Goal: Task Accomplishment & Management: Use online tool/utility

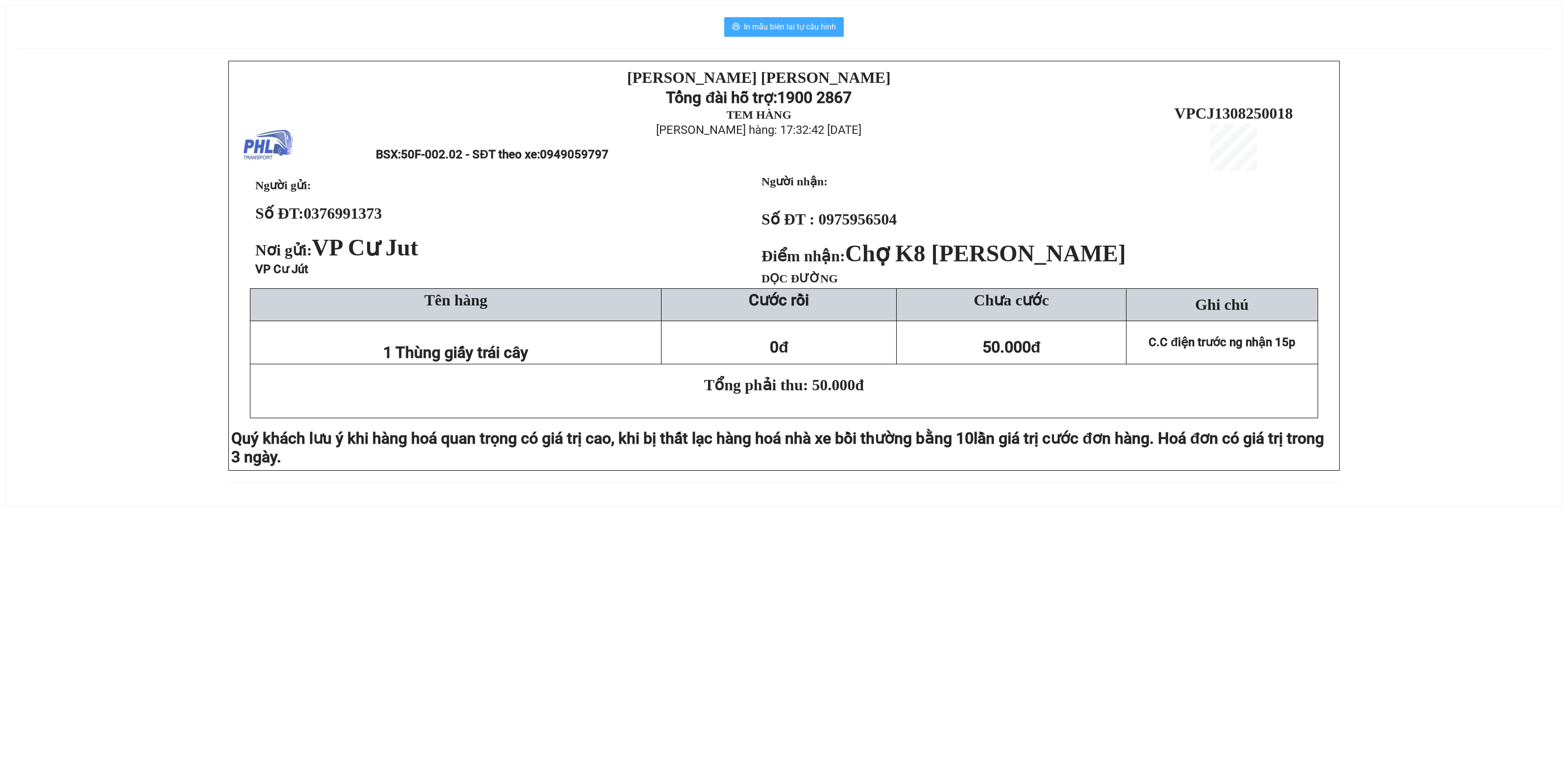
click at [813, 26] on span "In mẫu biên lai tự cấu hình" at bounding box center [789, 27] width 92 height 12
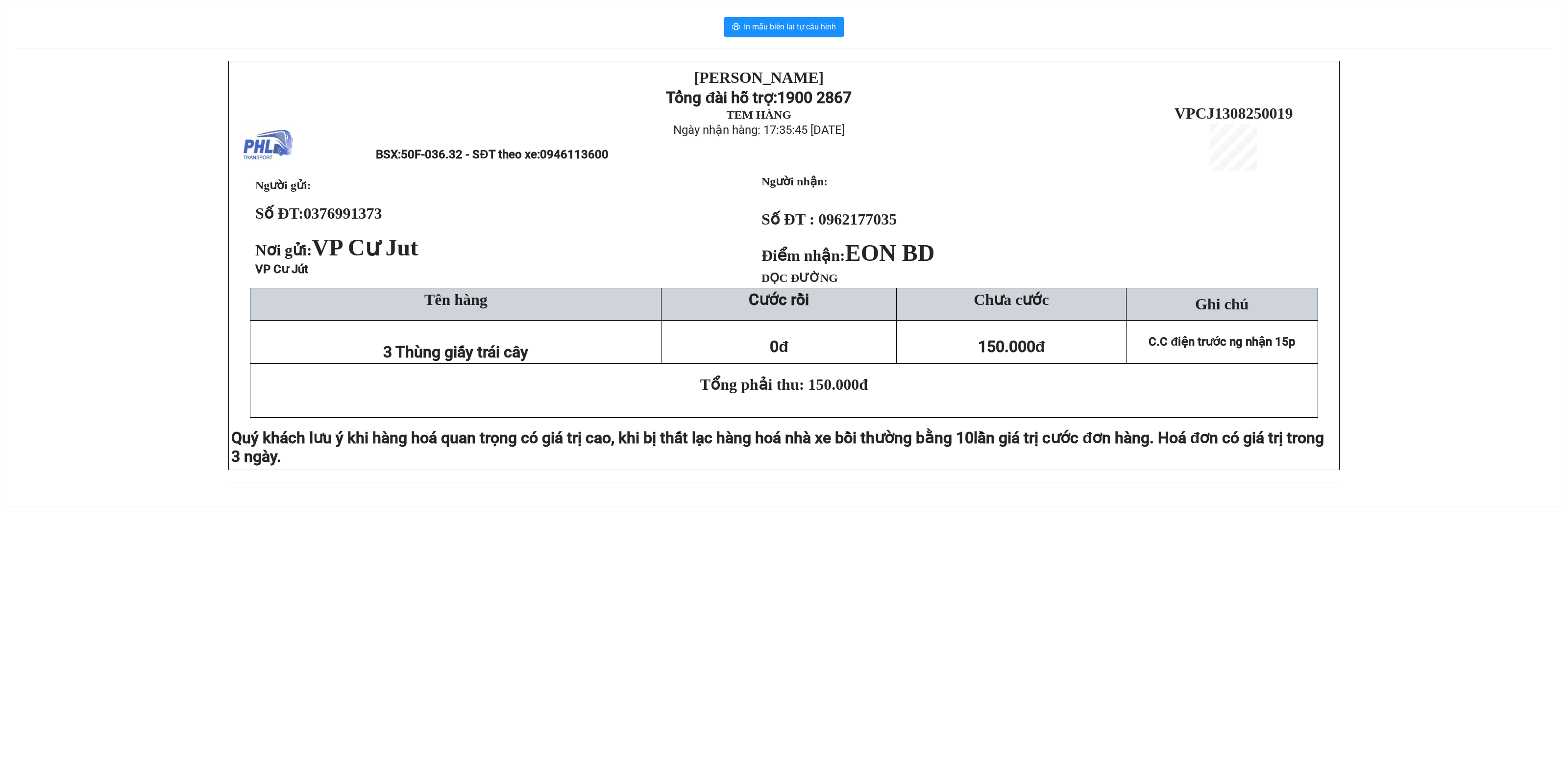
click at [785, 13] on div "In mẫu biên lai tự cấu hình [PERSON_NAME][DEMOGRAPHIC_DATA] Tổng đài hỗ trợ: 19…" at bounding box center [784, 256] width 1557 height 500
click at [788, 43] on div "In mẫu biên lai tự cấu hình PHƯƠNG HỒNG LINH Tổng đài hỗ trợ: 1900 2867 TEM HÀN…" at bounding box center [784, 256] width 1557 height 500
click at [797, 26] on span "In mẫu biên lai tự cấu hình" at bounding box center [789, 27] width 92 height 12
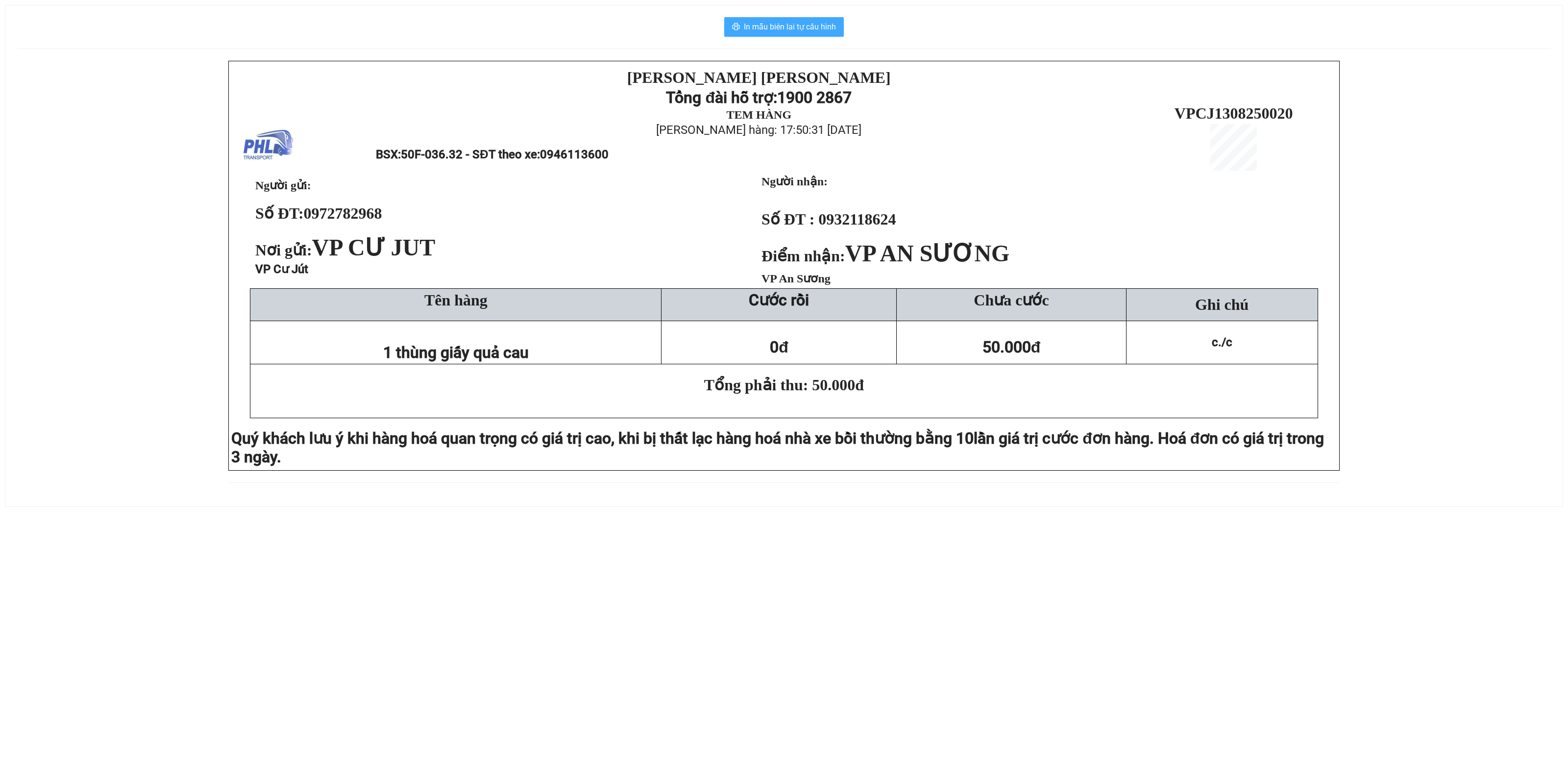
click at [786, 30] on span "In mẫu biên lai tự cấu hình" at bounding box center [789, 27] width 92 height 12
click at [800, 21] on button "In mẫu biên lai tự cấu hình" at bounding box center [784, 27] width 119 height 19
click at [821, 30] on span "In mẫu biên lai tự cấu hình" at bounding box center [789, 27] width 92 height 12
click at [816, 24] on span "In mẫu biên lai tự cấu hình" at bounding box center [789, 27] width 92 height 12
click at [807, 30] on span "In mẫu biên lai tự cấu hình" at bounding box center [789, 27] width 92 height 12
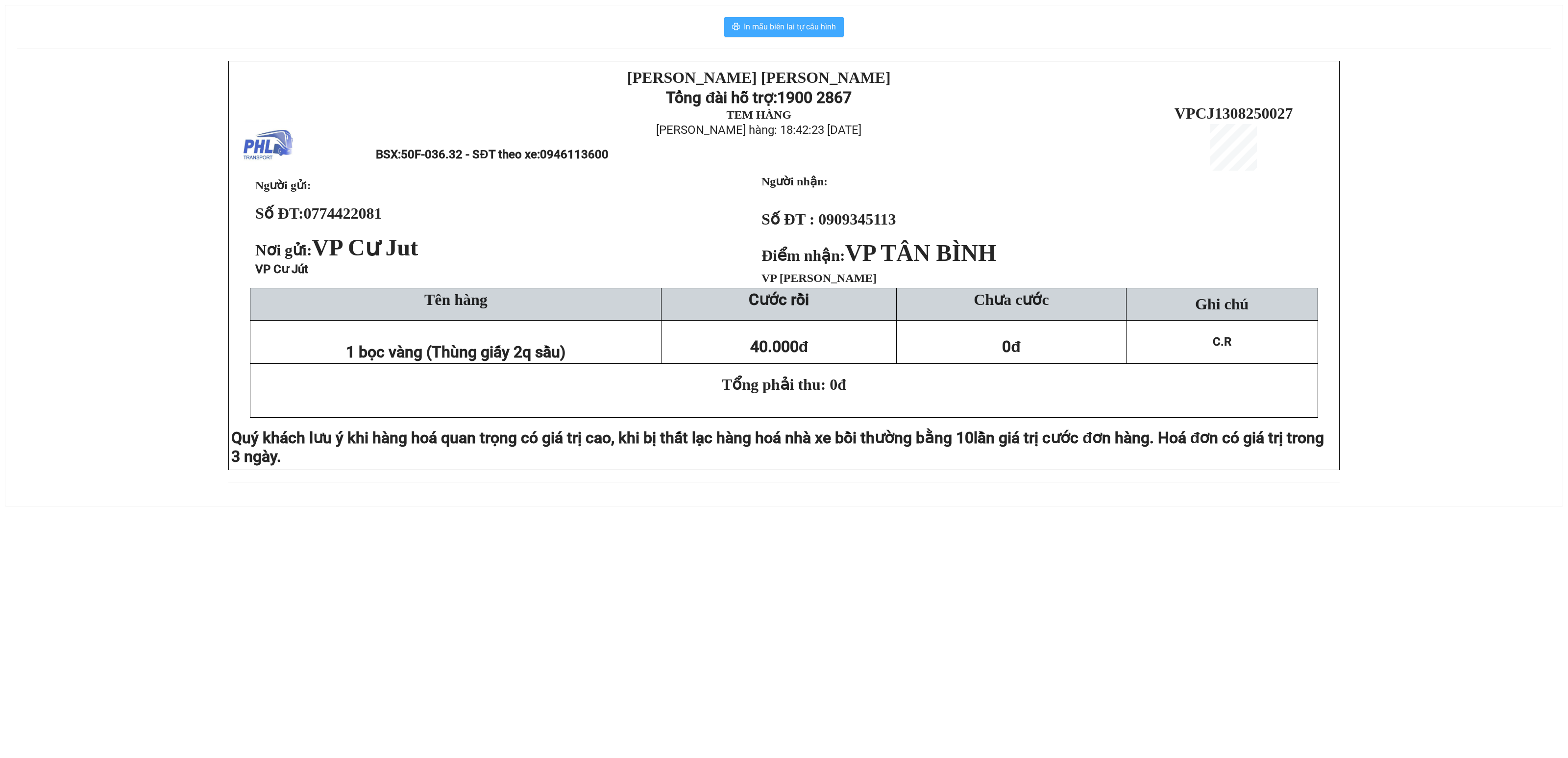
click at [830, 29] on span "In mẫu biên lai tự cấu hình" at bounding box center [789, 27] width 92 height 12
click at [778, 29] on span "In mẫu biên lai tự cấu hình" at bounding box center [789, 27] width 92 height 12
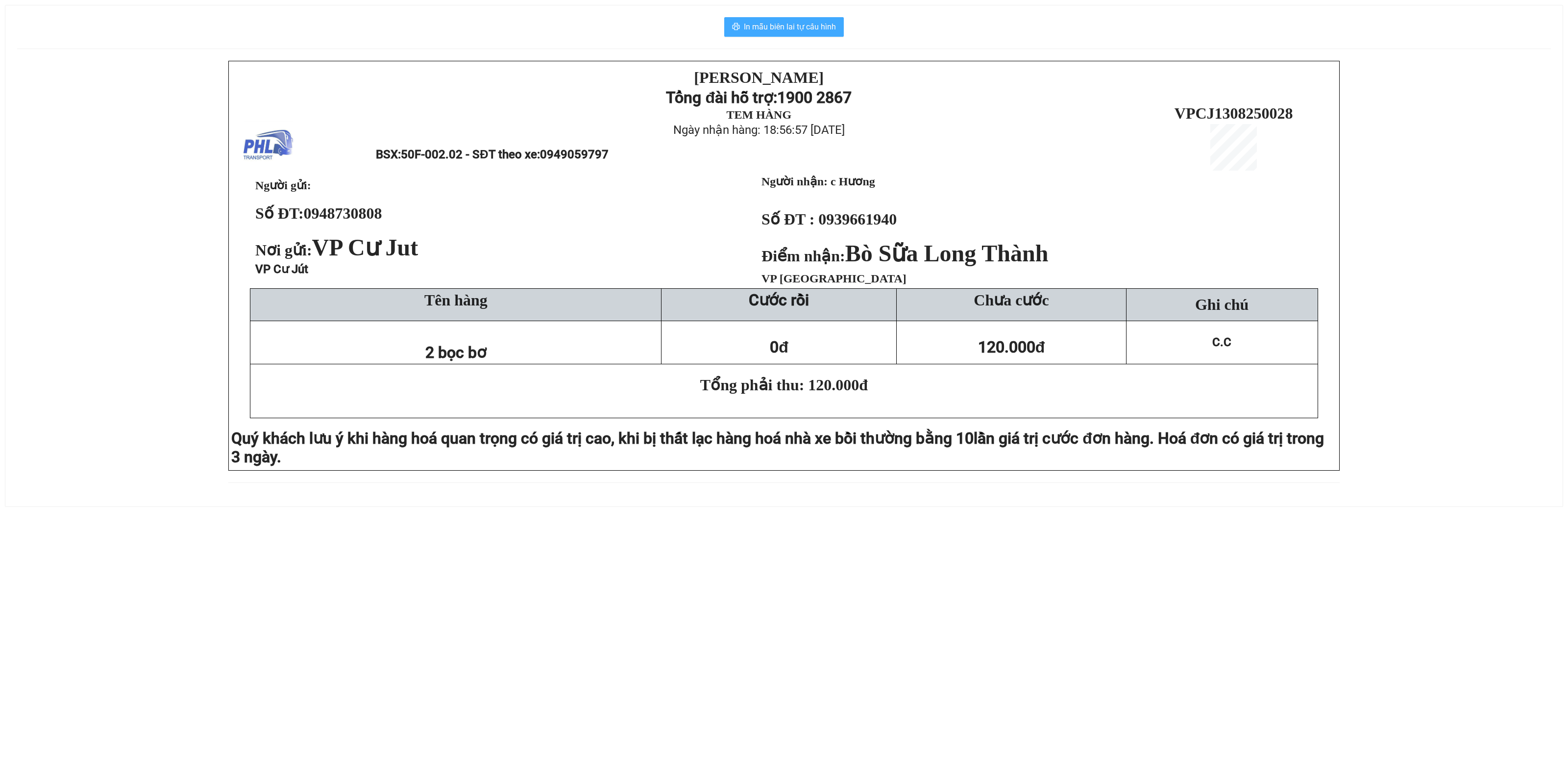
click at [794, 24] on span "In mẫu biên lai tự cấu hình" at bounding box center [789, 27] width 92 height 12
click at [106, 326] on div "[PERSON_NAME][DEMOGRAPHIC_DATA] Tổng đài hỗ trợ: 1900 2867 TEM HÀNG Ngày nhận h…" at bounding box center [784, 278] width 1534 height 433
